Goal: Information Seeking & Learning: Learn about a topic

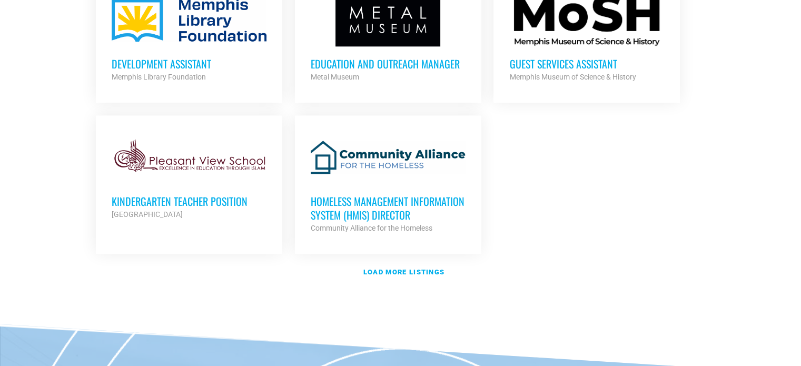
scroll to position [1264, 0]
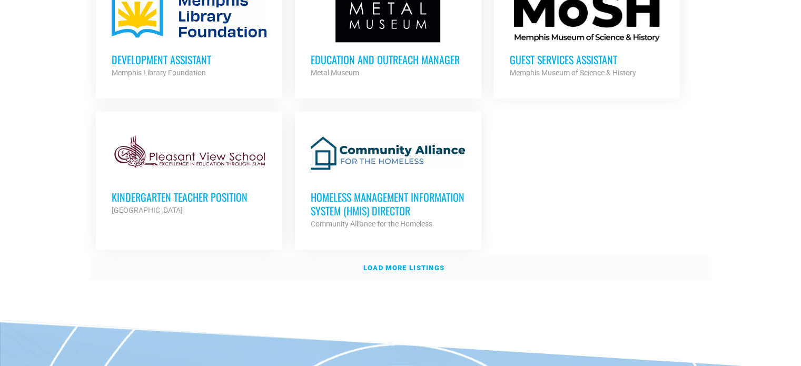
click at [423, 265] on strong "Load more listings" at bounding box center [403, 268] width 81 height 8
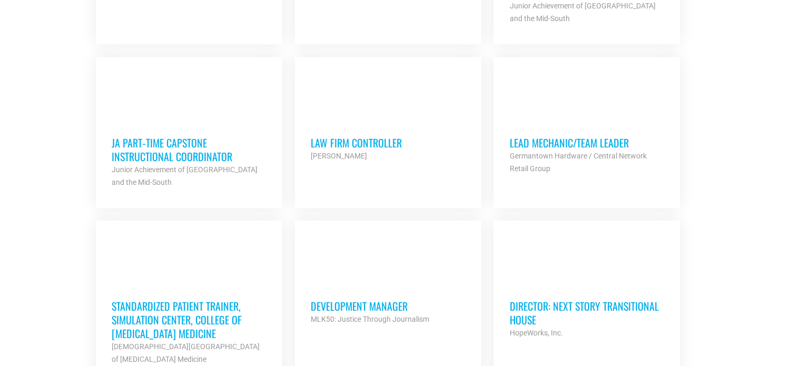
scroll to position [1685, 0]
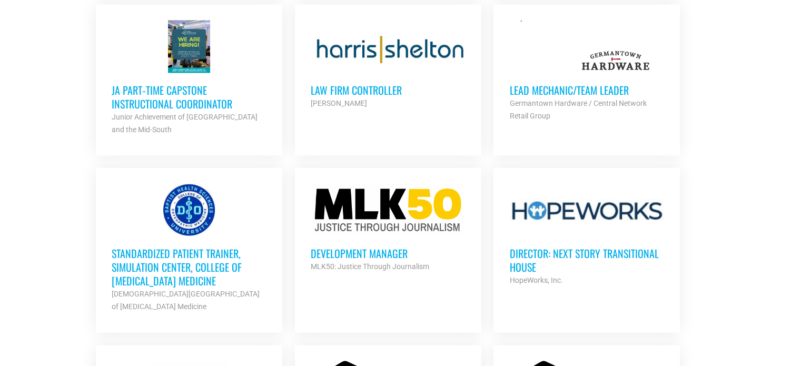
click at [351, 97] on div "[PERSON_NAME]" at bounding box center [388, 103] width 155 height 13
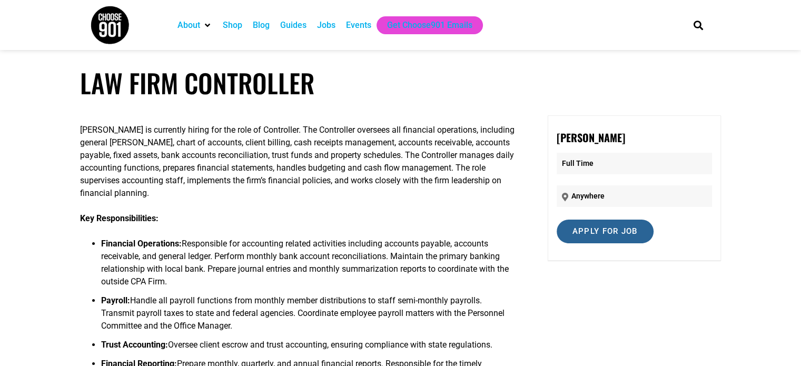
drag, startPoint x: 575, startPoint y: 226, endPoint x: 589, endPoint y: 237, distance: 18.0
click at [589, 237] on input "Apply for job" at bounding box center [605, 232] width 97 height 24
click at [590, 227] on input "Apply for job" at bounding box center [605, 232] width 97 height 24
click at [591, 225] on input "Apply for job" at bounding box center [605, 232] width 97 height 24
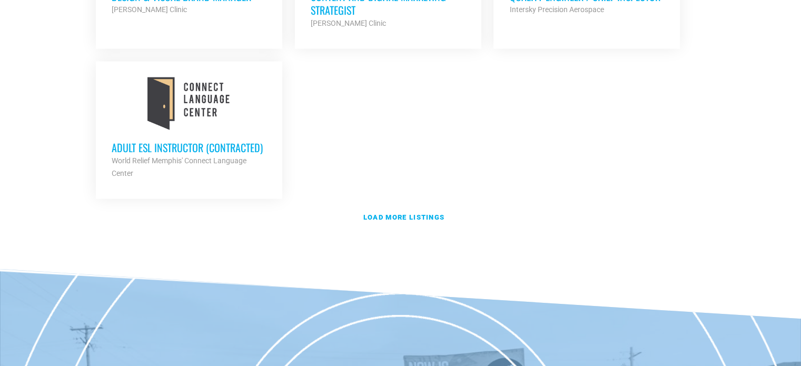
scroll to position [2422, 0]
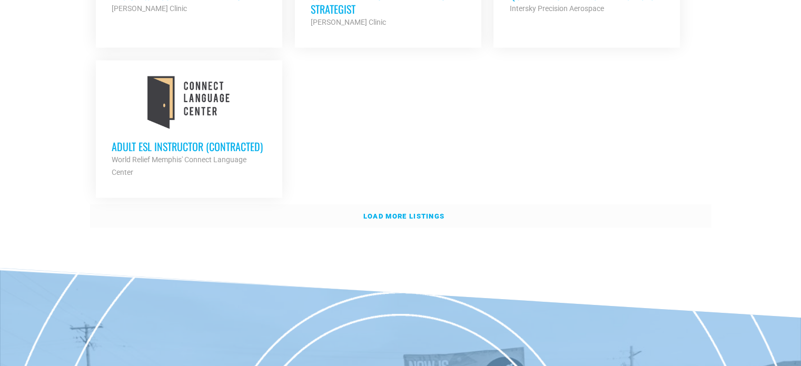
click at [407, 212] on strong "Load more listings" at bounding box center [403, 216] width 81 height 8
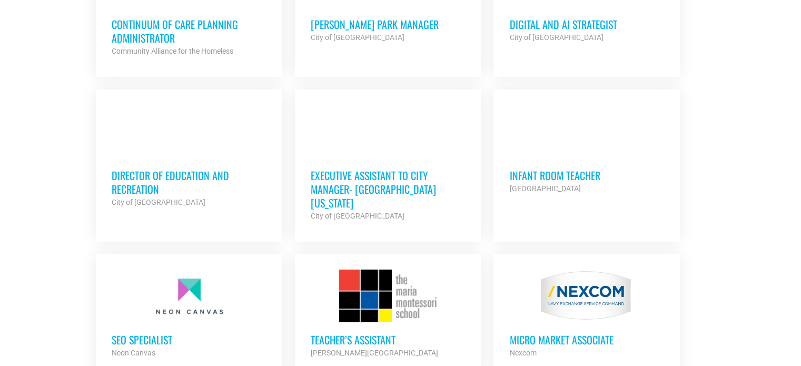
scroll to position [3212, 0]
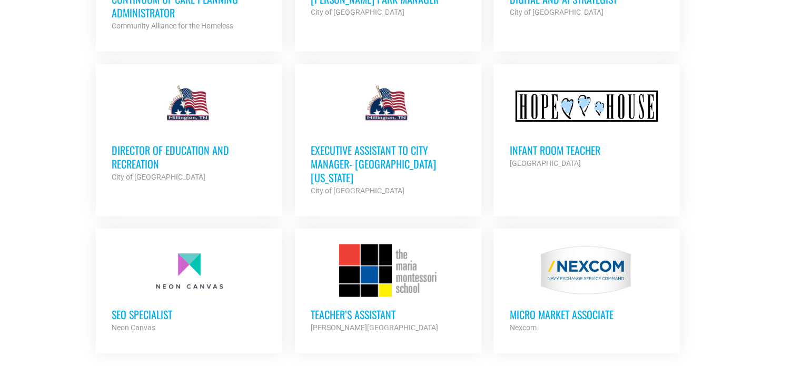
click at [389, 143] on h3 "Executive Assistant to City Manager- [GEOGRAPHIC_DATA] [US_STATE]" at bounding box center [388, 163] width 155 height 41
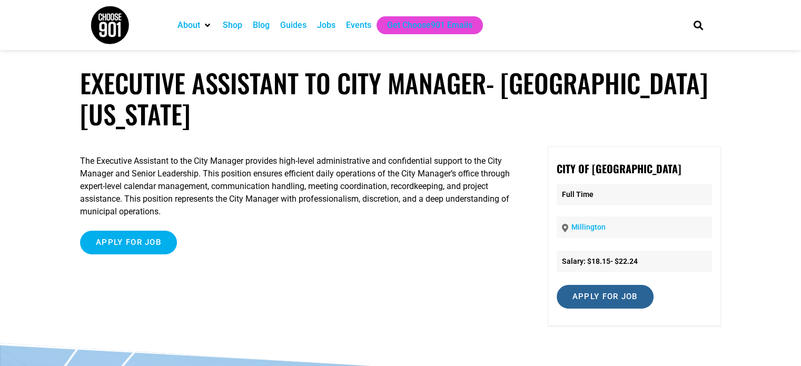
click at [609, 306] on input "Apply for job" at bounding box center [605, 297] width 97 height 24
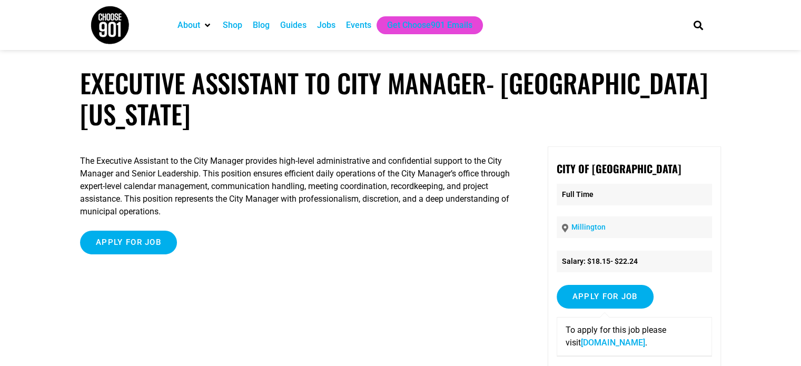
click at [611, 342] on link "[DOMAIN_NAME]" at bounding box center [613, 343] width 64 height 10
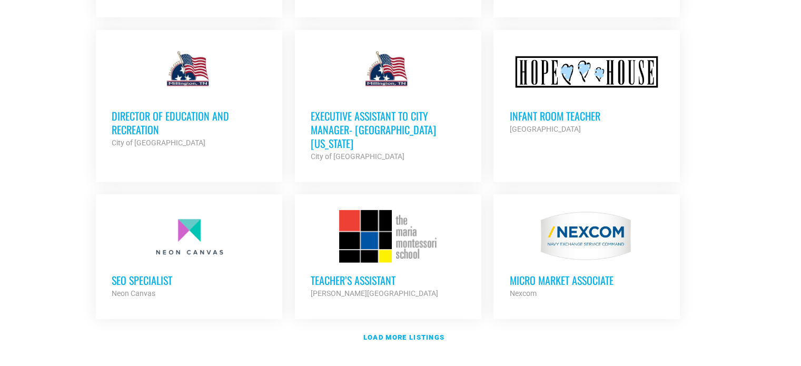
scroll to position [3265, 0]
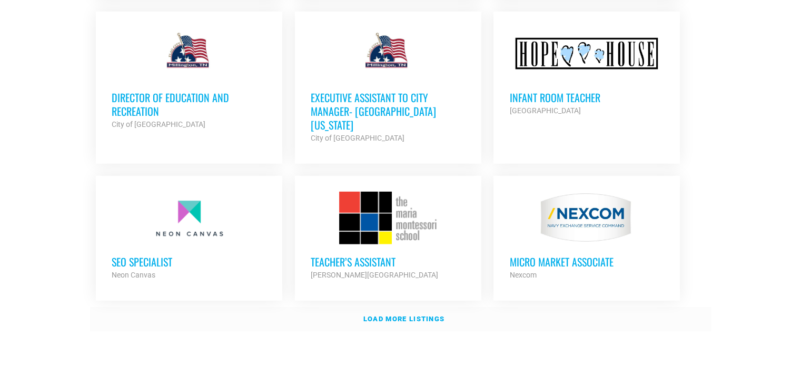
click at [410, 315] on strong "Load more listings" at bounding box center [403, 319] width 81 height 8
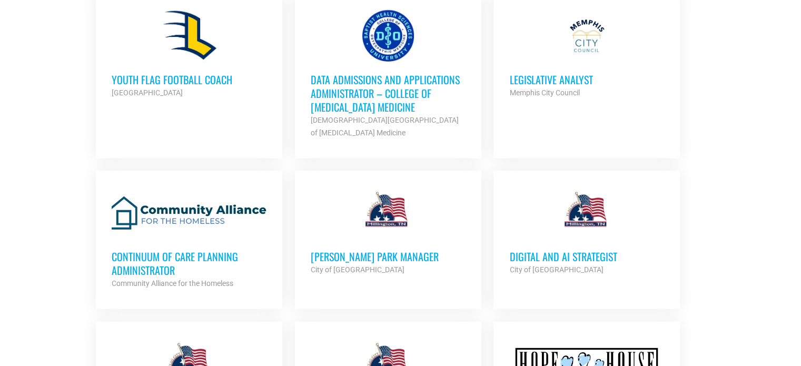
scroll to position [2949, 0]
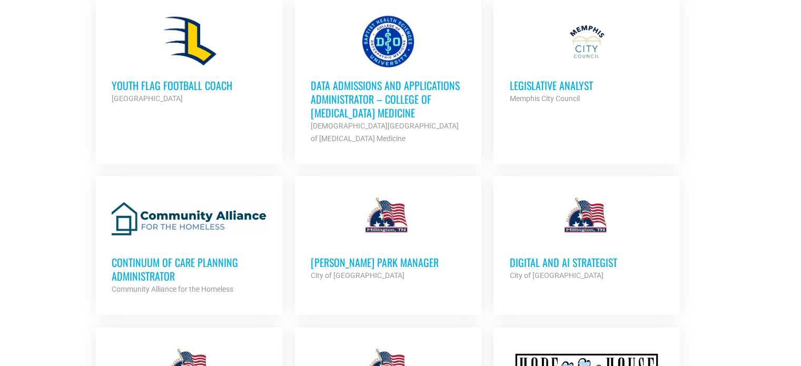
click at [381, 78] on h3 "Data Admissions and Applications Administrator – College of Osteopathic Medicine" at bounding box center [388, 98] width 155 height 41
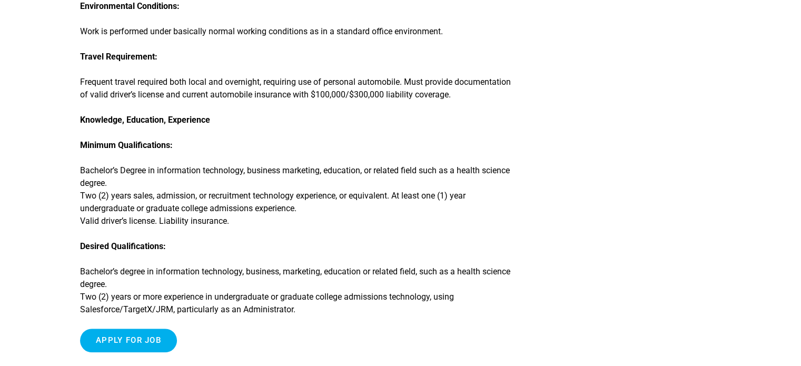
scroll to position [685, 0]
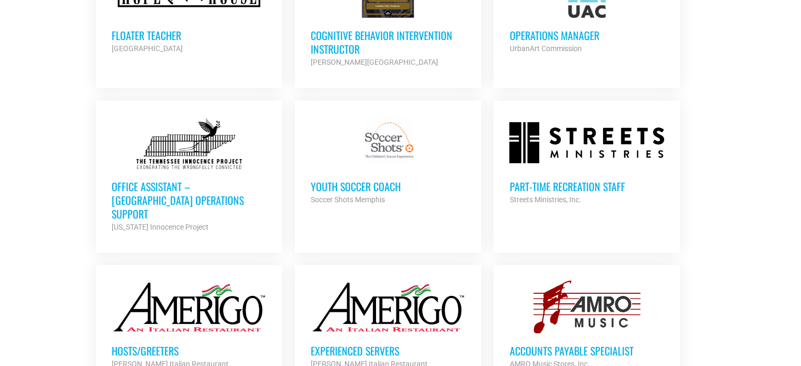
scroll to position [3686, 0]
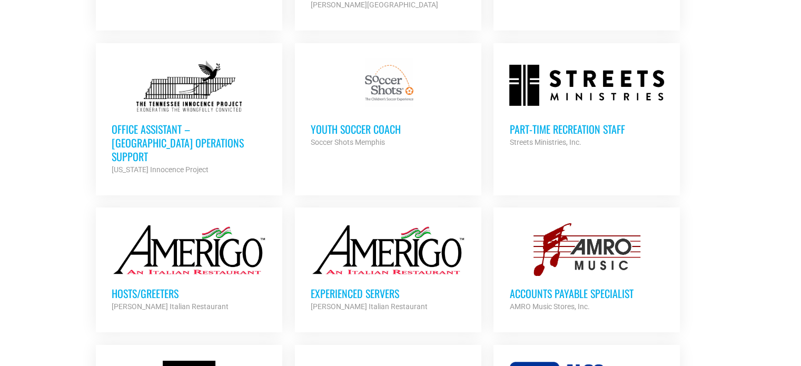
click at [124, 122] on h3 "Office Assistant – [GEOGRAPHIC_DATA] Operations Support" at bounding box center [189, 142] width 155 height 41
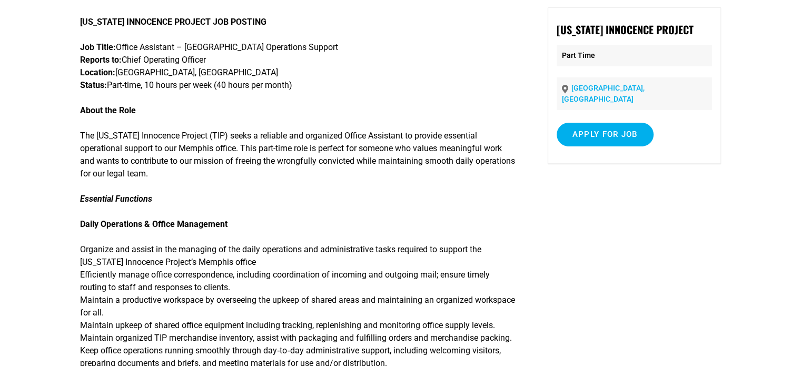
scroll to position [53, 0]
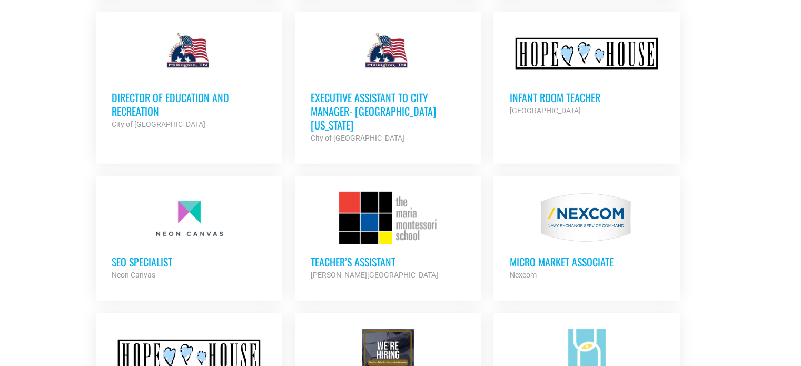
scroll to position [3212, 0]
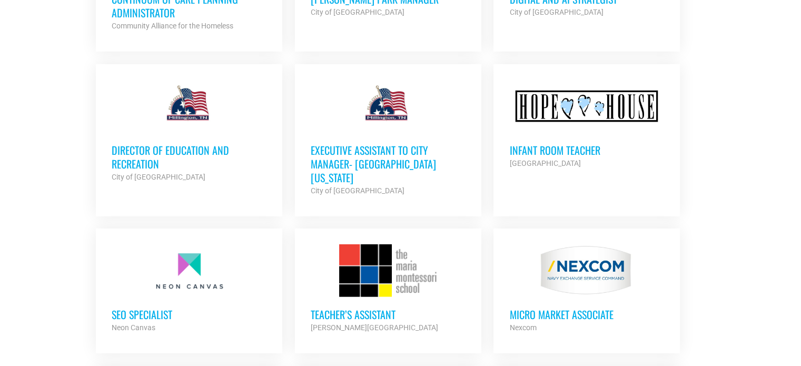
click at [399, 308] on h3 "Teacher’s Assistant" at bounding box center [388, 315] width 155 height 14
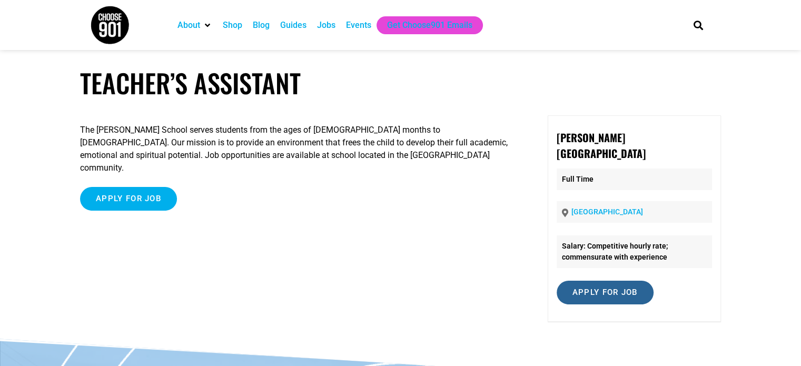
click at [580, 281] on input "Apply for job" at bounding box center [605, 293] width 97 height 24
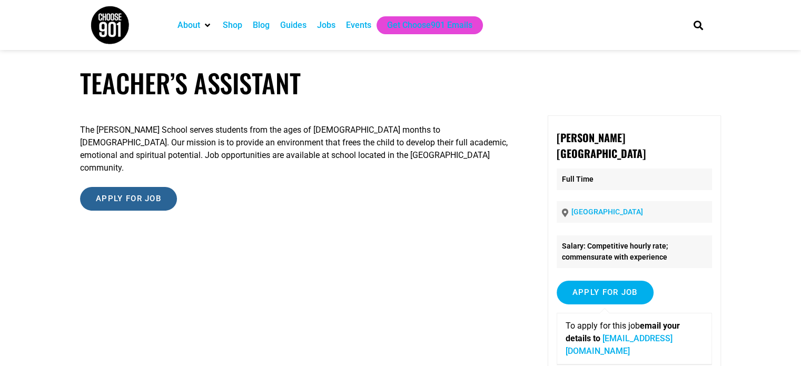
click at [128, 187] on input "Apply for job" at bounding box center [128, 199] width 97 height 24
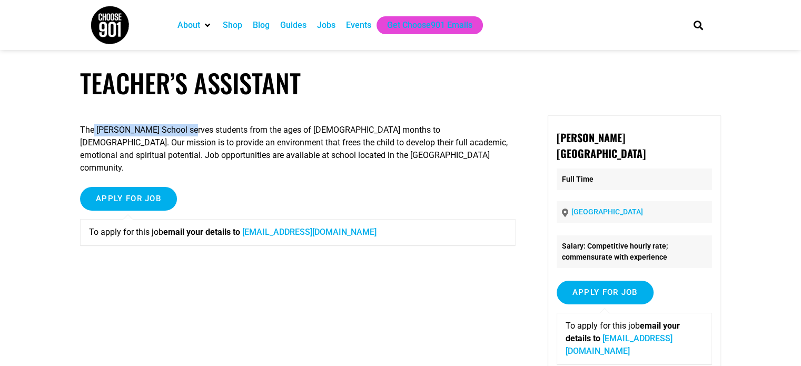
drag, startPoint x: 95, startPoint y: 132, endPoint x: 187, endPoint y: 130, distance: 92.7
click at [187, 130] on p "The Maria Montessori School serves students from the ages of 18 months to 14 ye…" at bounding box center [297, 149] width 435 height 51
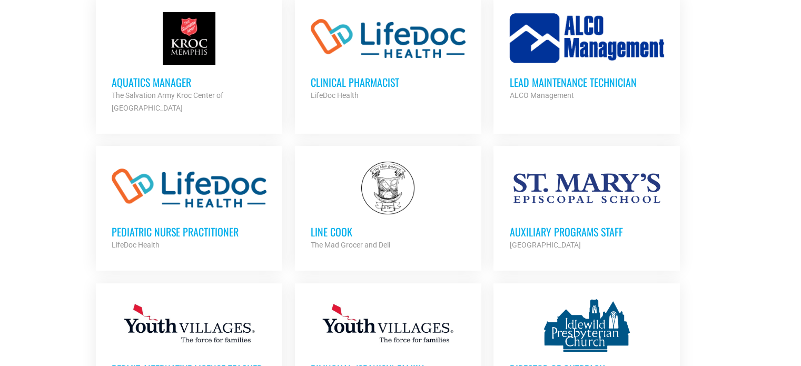
scroll to position [4002, 0]
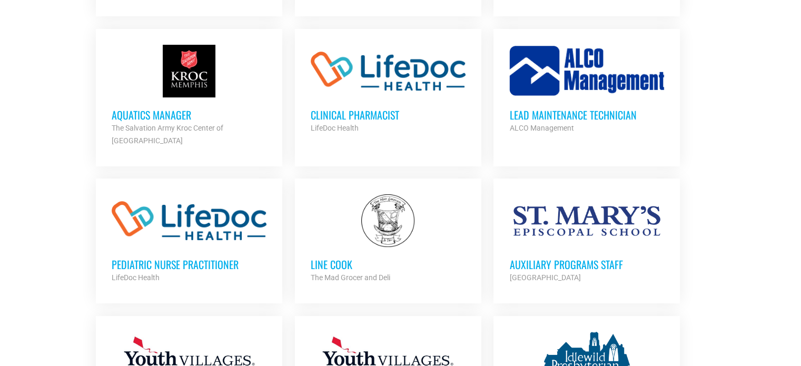
click at [553, 257] on h3 "Auxiliary Programs Staff" at bounding box center [586, 264] width 155 height 14
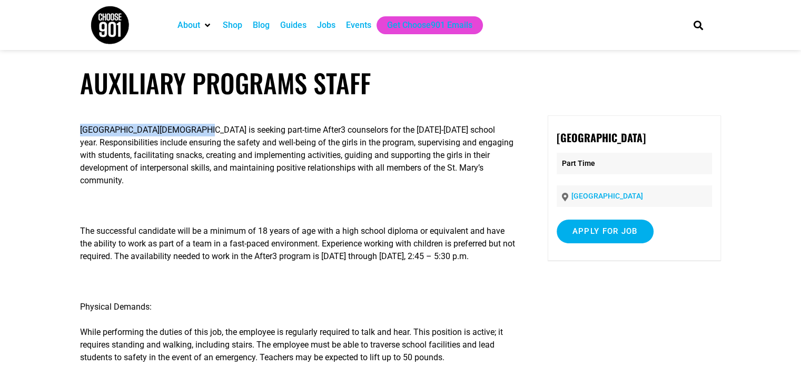
drag, startPoint x: 79, startPoint y: 126, endPoint x: 181, endPoint y: 125, distance: 102.2
click at [181, 125] on article "Auxiliary Programs Staff St. Mary’s Episcopal School is seeking part-time After…" at bounding box center [400, 288] width 801 height 443
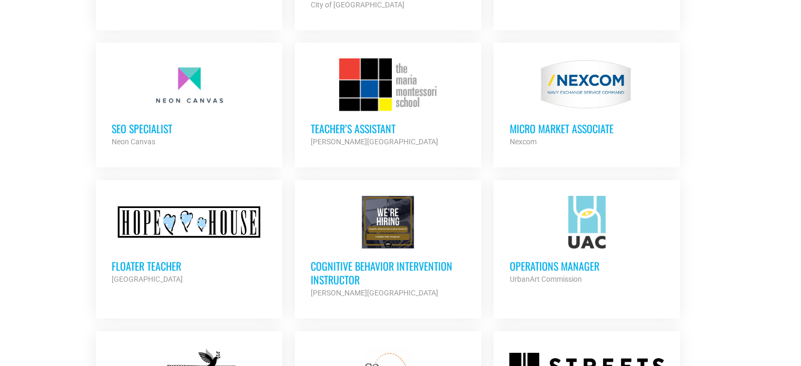
scroll to position [3370, 0]
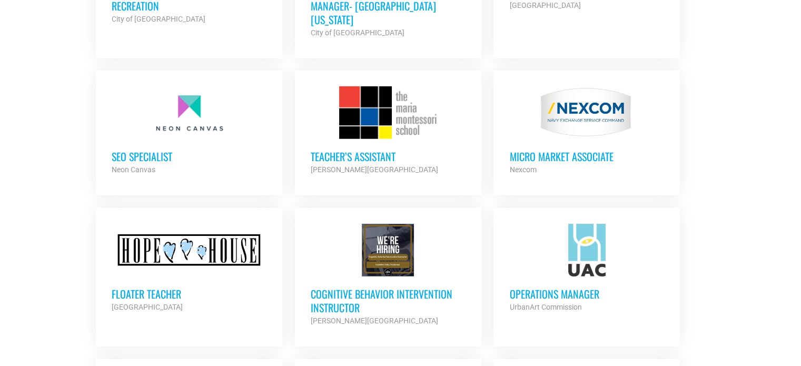
click at [574, 150] on h3 "Micro Market Associate" at bounding box center [586, 157] width 155 height 14
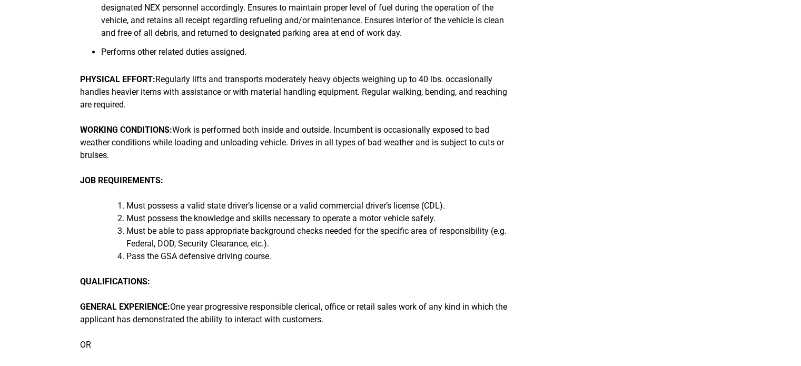
scroll to position [1053, 0]
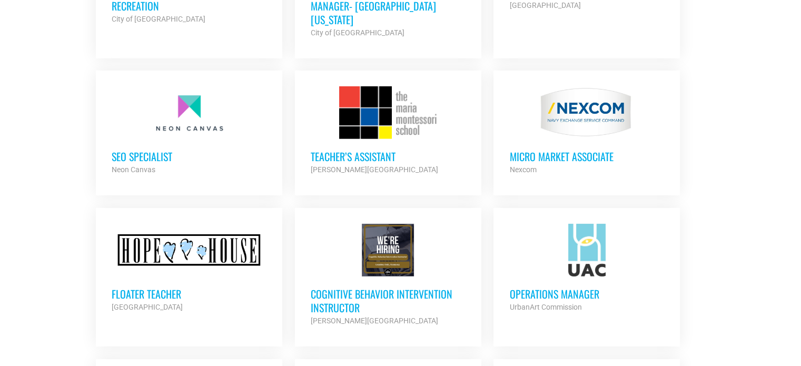
click at [142, 150] on h3 "SEO Specialist" at bounding box center [189, 157] width 155 height 14
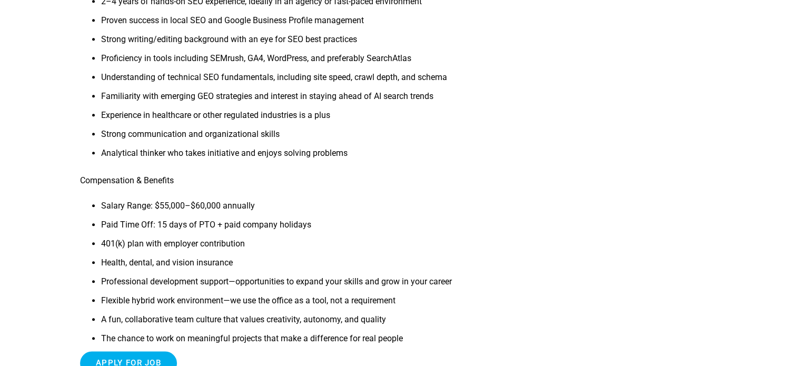
scroll to position [737, 0]
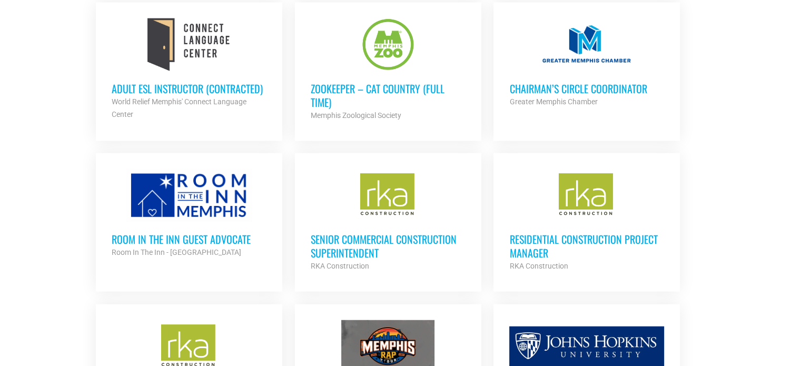
scroll to position [2475, 0]
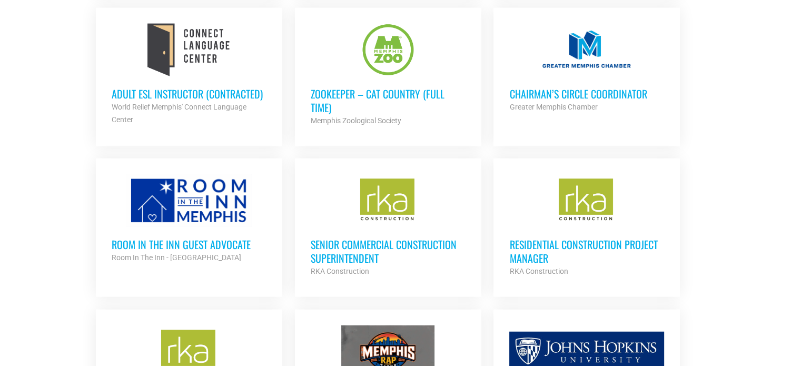
click at [362, 237] on h3 "Senior Commercial Construction Superintendent" at bounding box center [388, 250] width 155 height 27
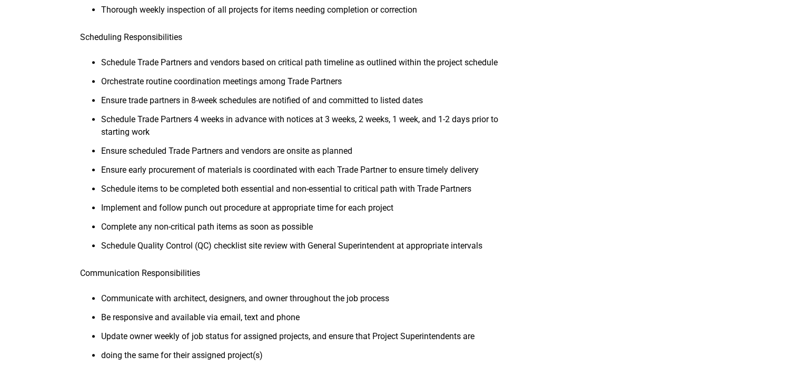
scroll to position [53, 0]
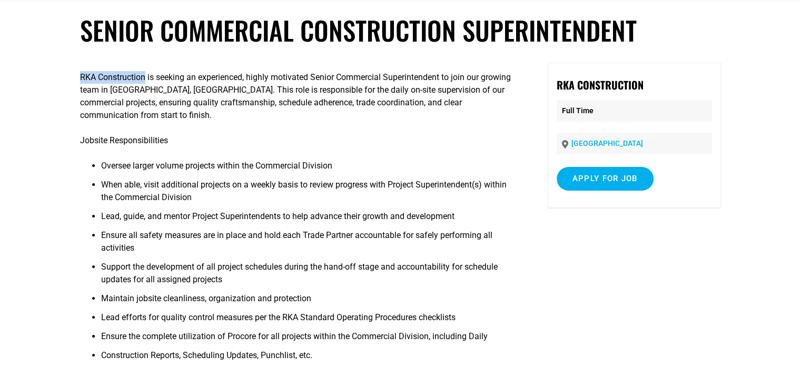
drag, startPoint x: 78, startPoint y: 78, endPoint x: 144, endPoint y: 77, distance: 66.4
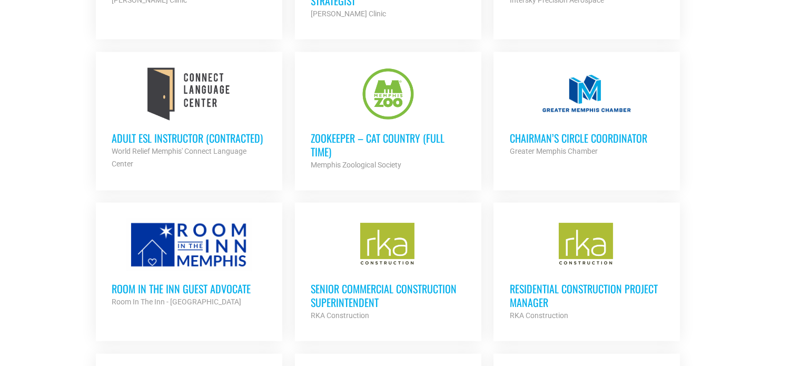
scroll to position [2422, 0]
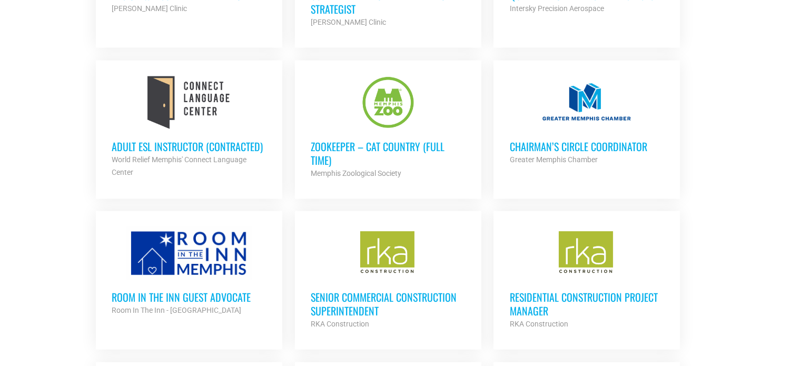
click at [555, 140] on h3 "Chairman’s Circle Coordinator" at bounding box center [586, 147] width 155 height 14
